Goal: Task Accomplishment & Management: Manage account settings

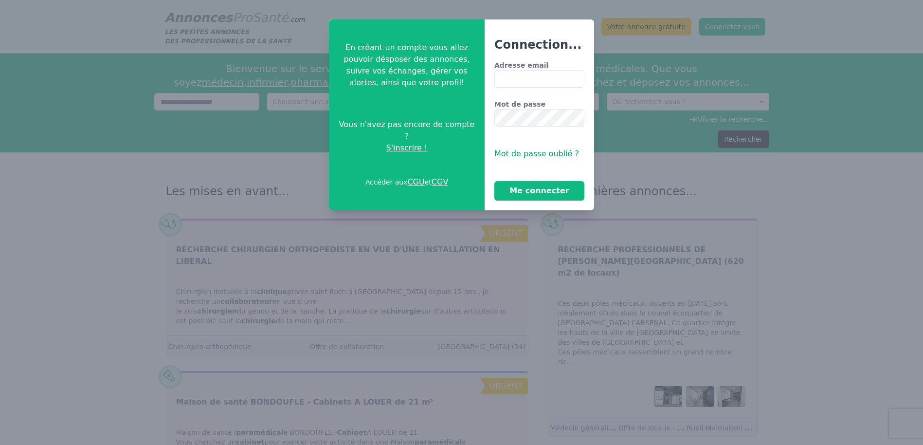
type input "**********"
click at [494, 181] on button "Me connecter" at bounding box center [539, 190] width 90 height 19
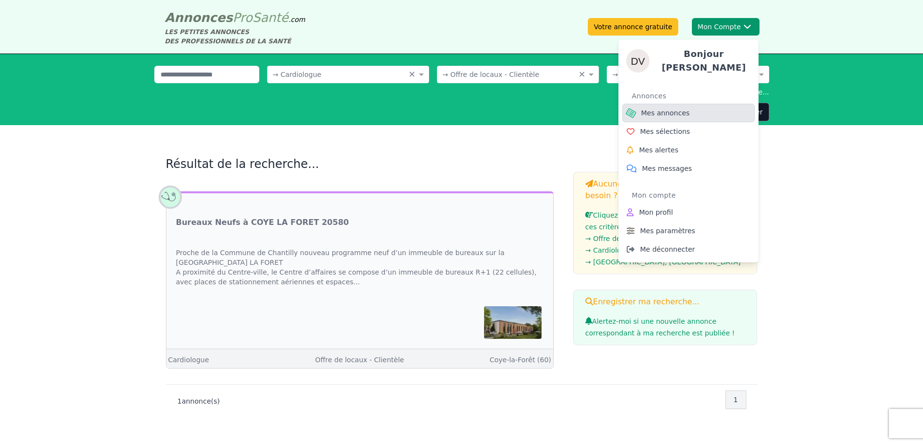
click at [672, 114] on span "Mes annonces" at bounding box center [665, 113] width 49 height 10
